Goal: Navigation & Orientation: Find specific page/section

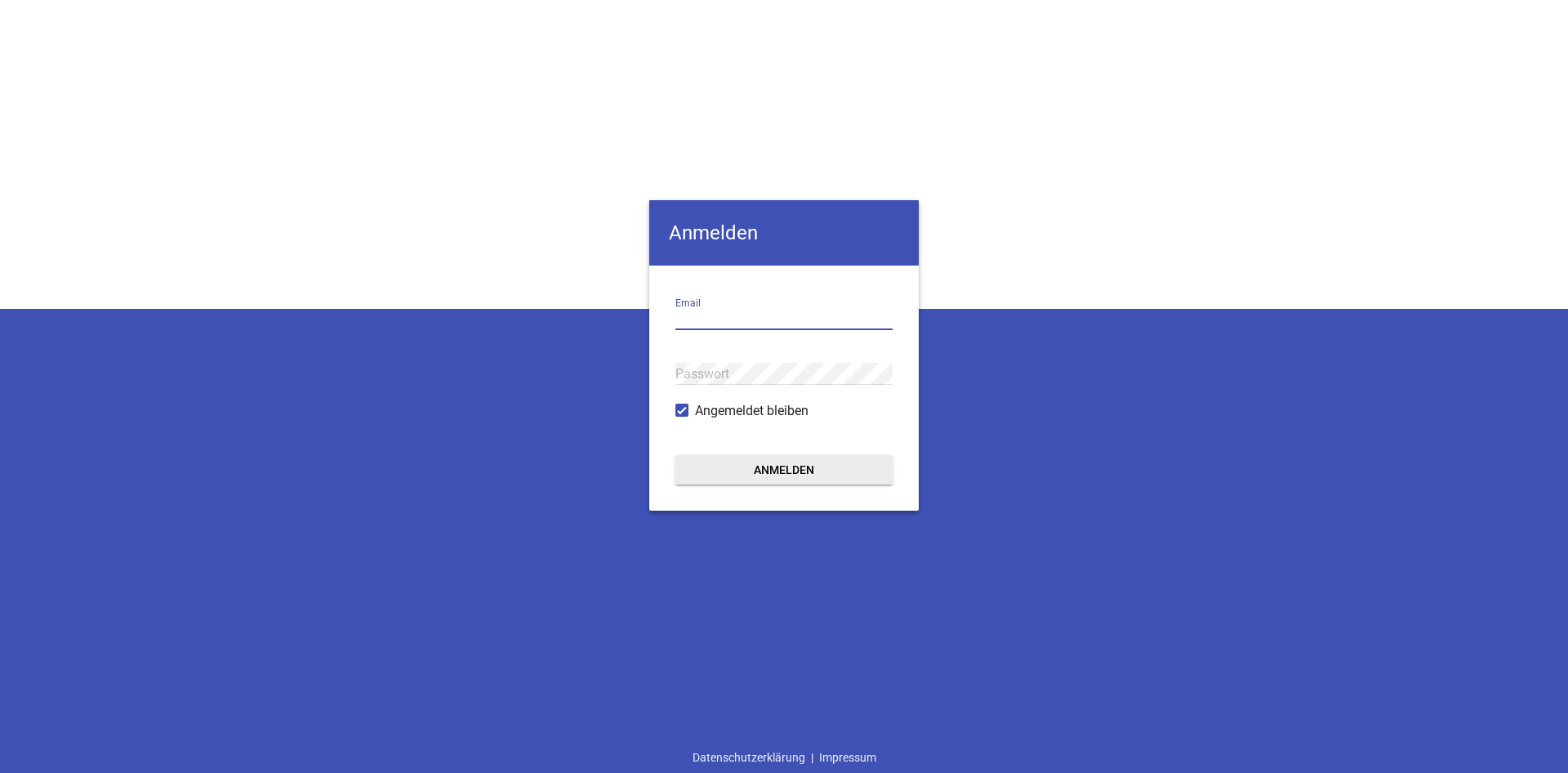
click at [728, 317] on input "email" at bounding box center [784, 319] width 217 height 22
type input "[EMAIL_ADDRESS][DOMAIN_NAME]"
click at [789, 447] on form "[EMAIL_ADDRESS][DOMAIN_NAME] Email Passwort Angemeldet bleiben Anmelden" at bounding box center [784, 387] width 270 height 245
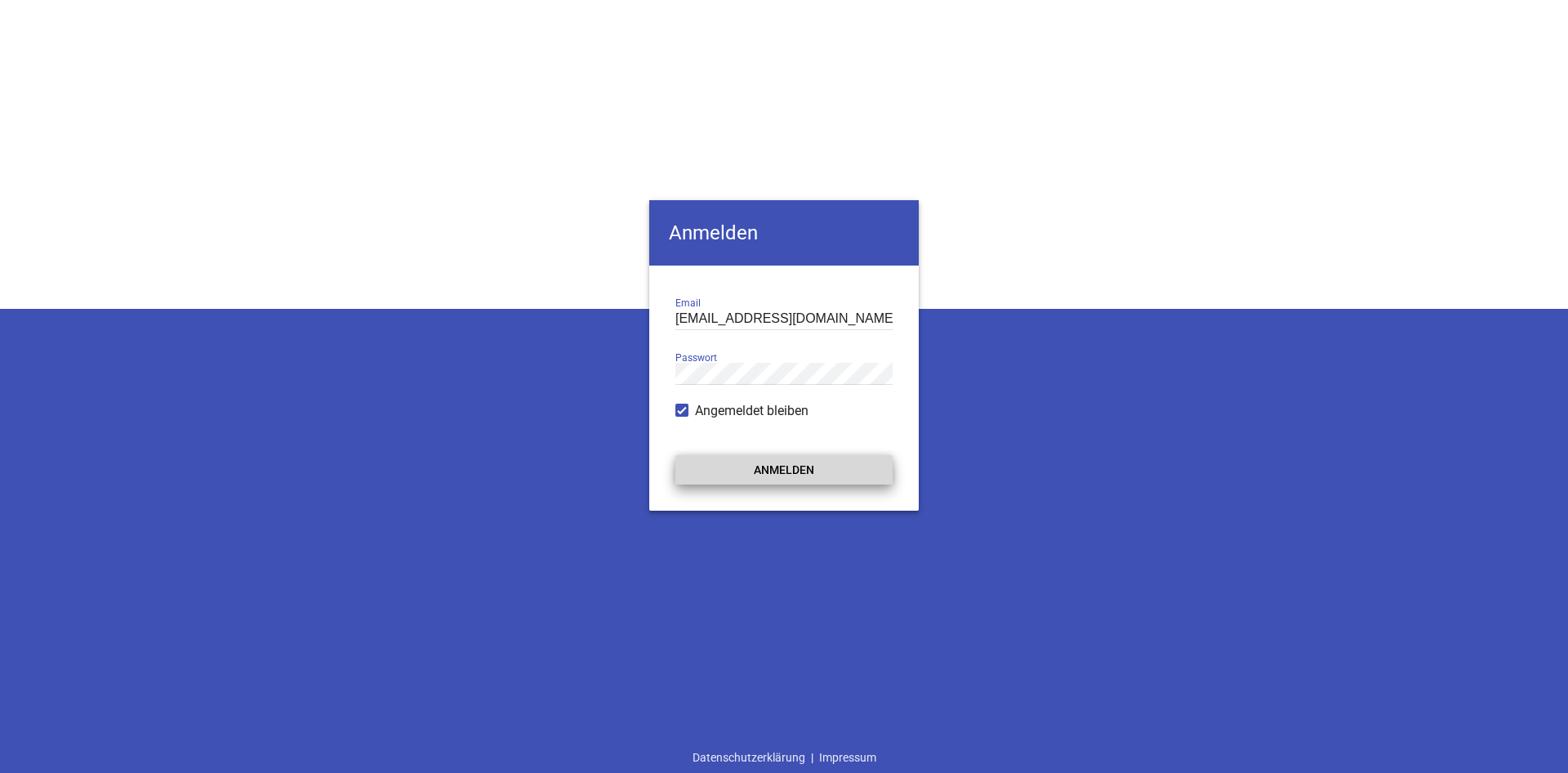
click at [788, 481] on button "Anmelden" at bounding box center [784, 470] width 217 height 30
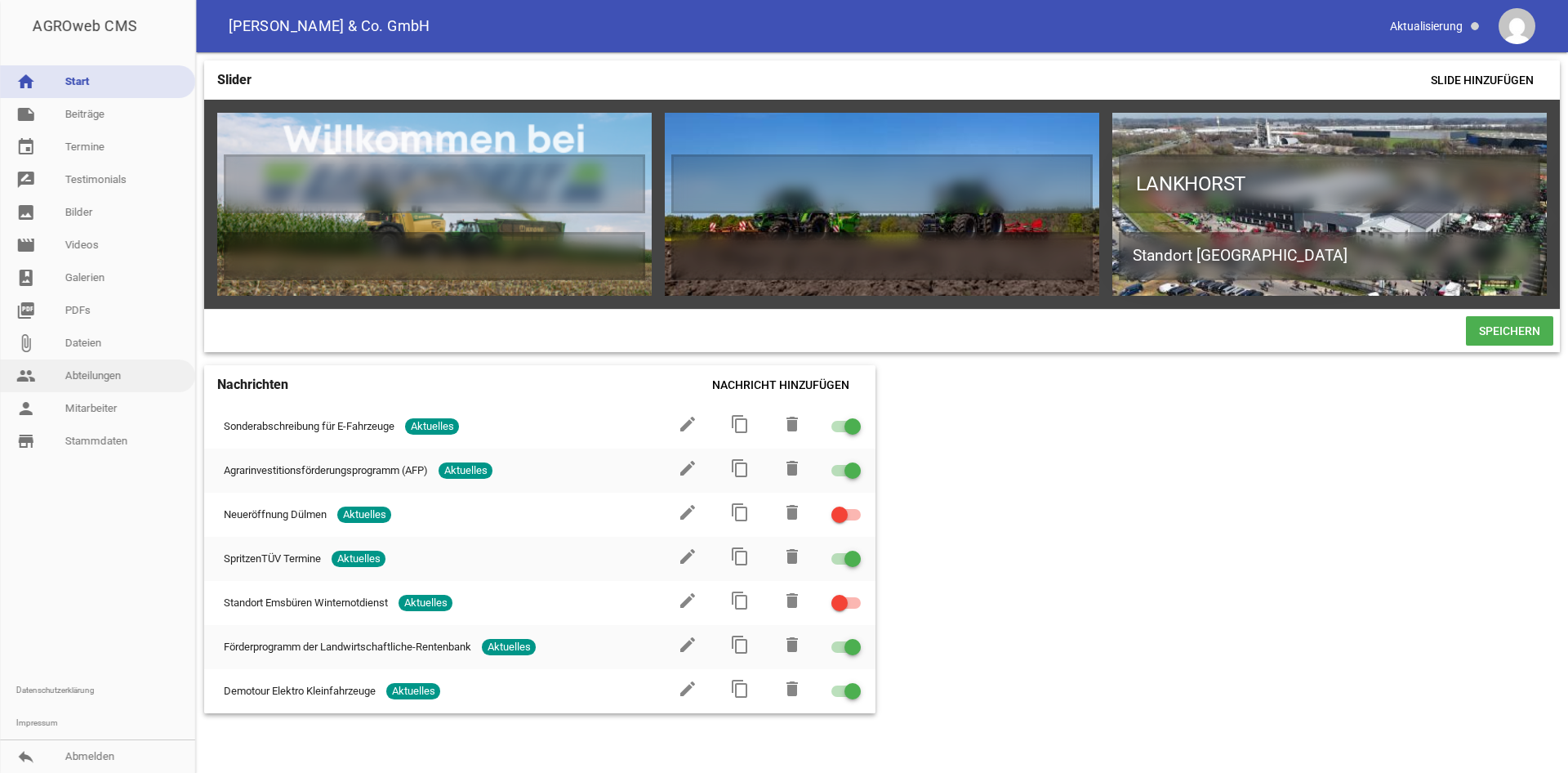
click at [93, 371] on link "people Abteilungen" at bounding box center [98, 376] width 195 height 33
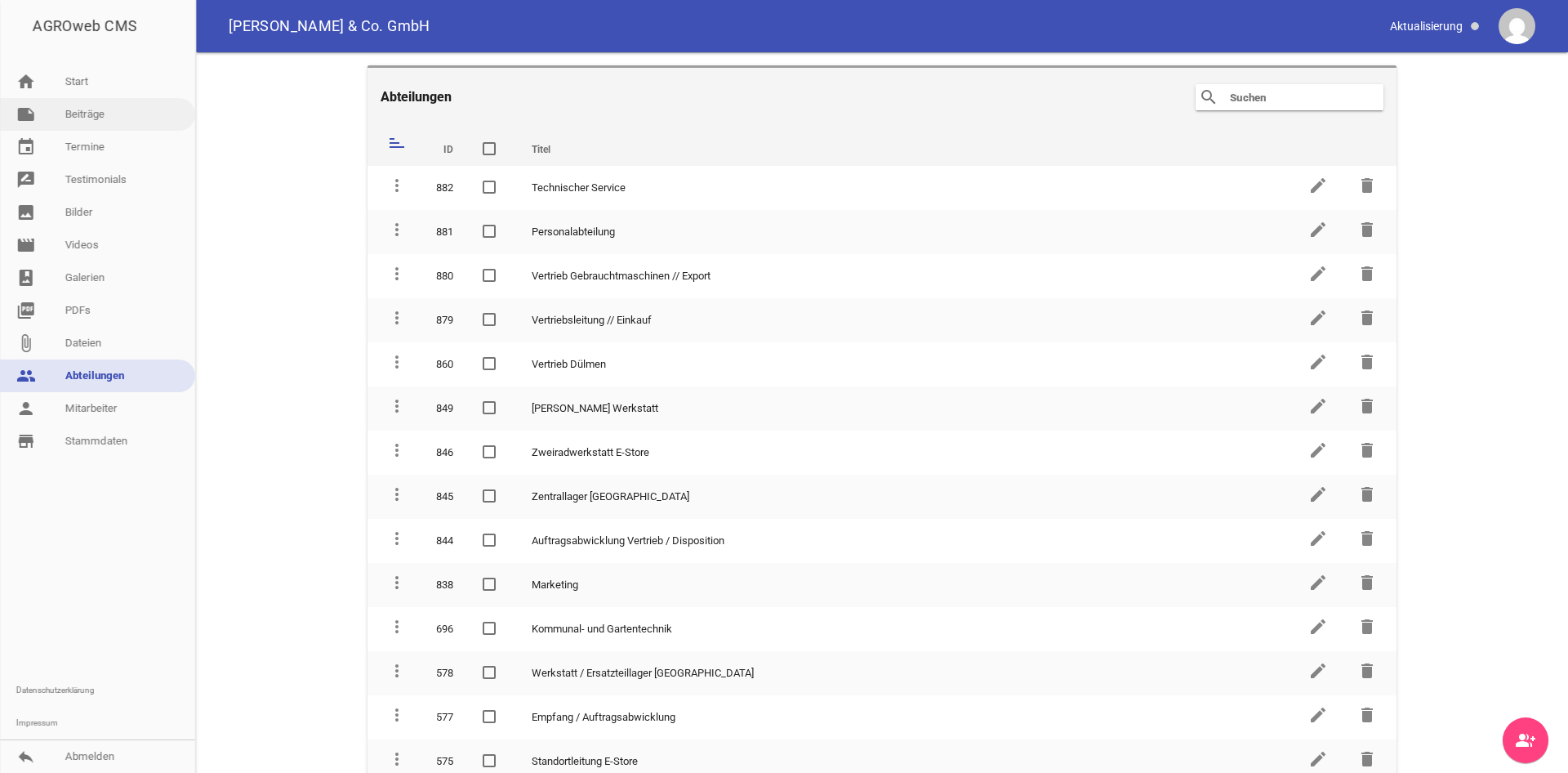
click at [98, 125] on link "note Beiträge" at bounding box center [98, 114] width 195 height 33
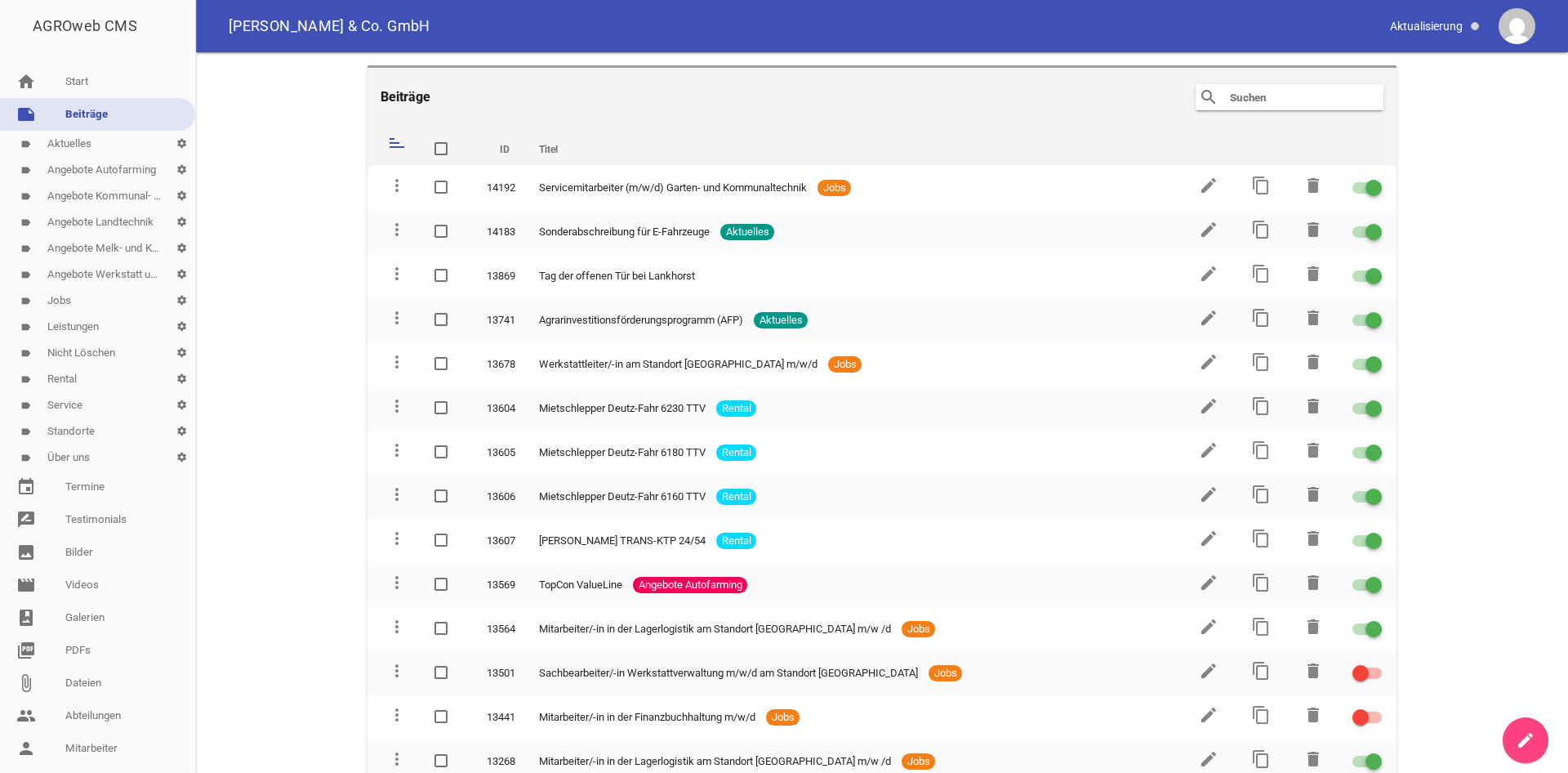
click at [69, 297] on link "label Jobs settings" at bounding box center [98, 301] width 195 height 26
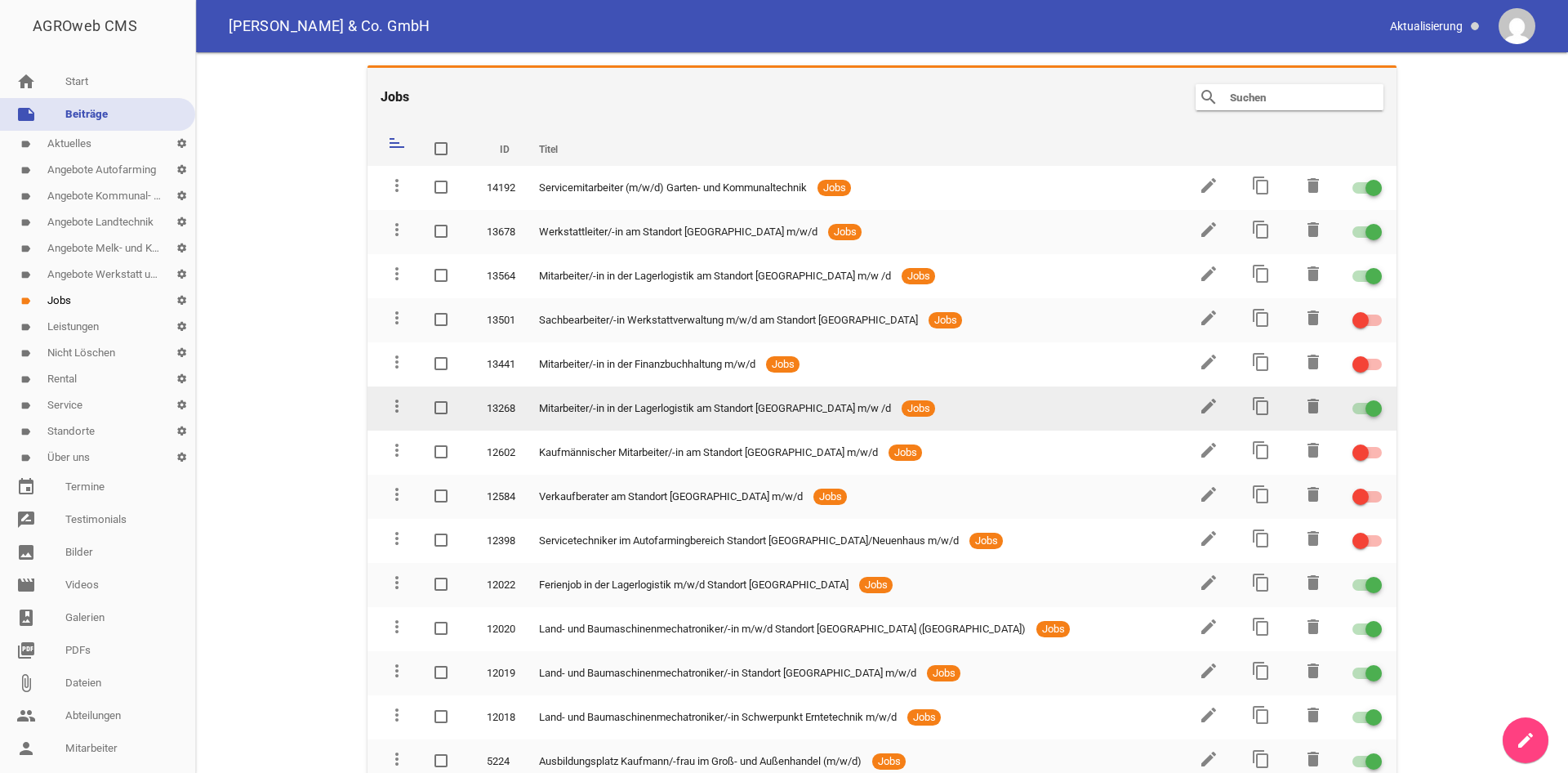
click at [1380, 411] on div at bounding box center [1374, 408] width 16 height 16
click at [1377, 398] on input "checkbox" at bounding box center [1377, 398] width 0 height 0
